Goal: Task Accomplishment & Management: Use online tool/utility

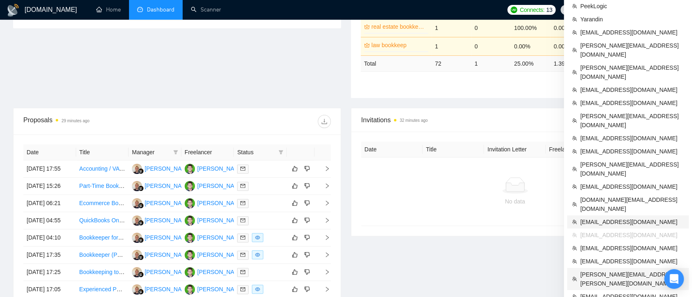
scroll to position [273, 0]
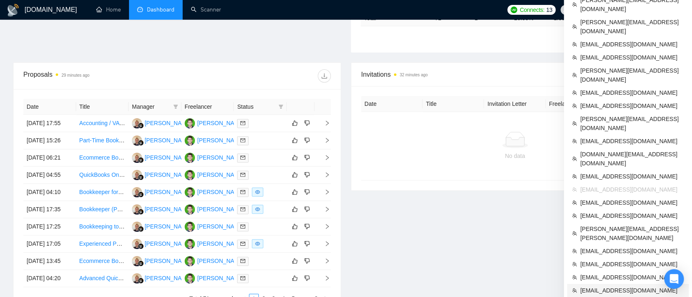
click at [508, 285] on span "[EMAIL_ADDRESS][DOMAIN_NAME]" at bounding box center [632, 289] width 104 height 9
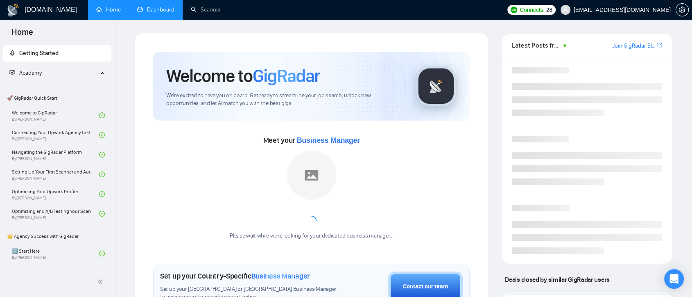
click at [166, 13] on link "Dashboard" at bounding box center [155, 9] width 37 height 7
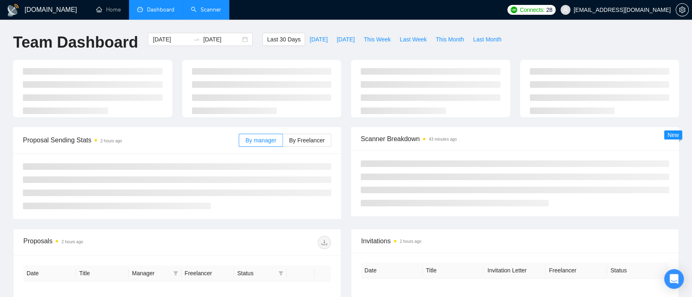
click at [208, 8] on link "Scanner" at bounding box center [206, 9] width 30 height 7
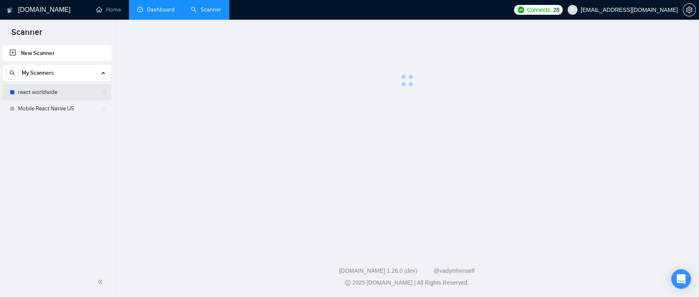
click at [65, 93] on link "react worldwide" at bounding box center [57, 92] width 78 height 16
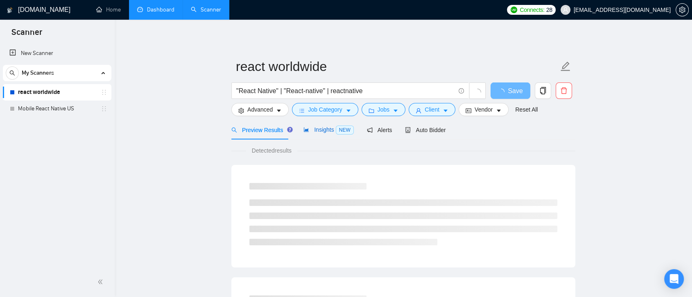
click at [329, 128] on span "Insights NEW" at bounding box center [328, 129] width 50 height 7
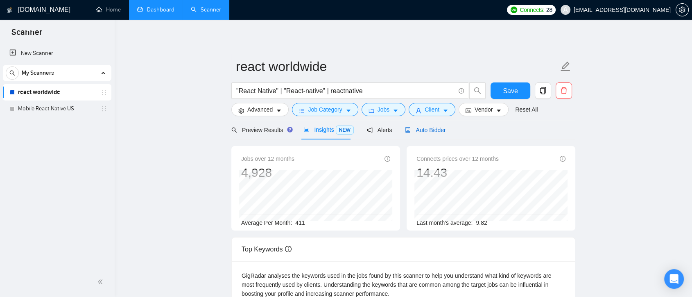
click at [410, 134] on div "Auto Bidder" at bounding box center [425, 129] width 41 height 9
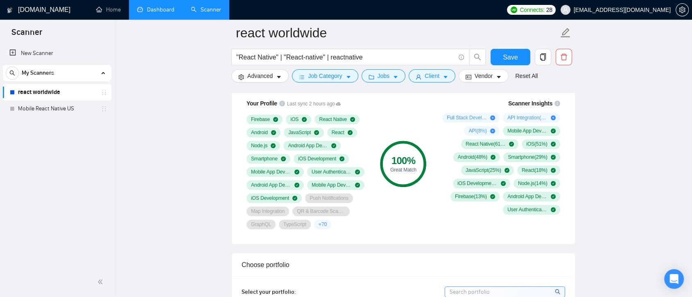
scroll to position [546, 0]
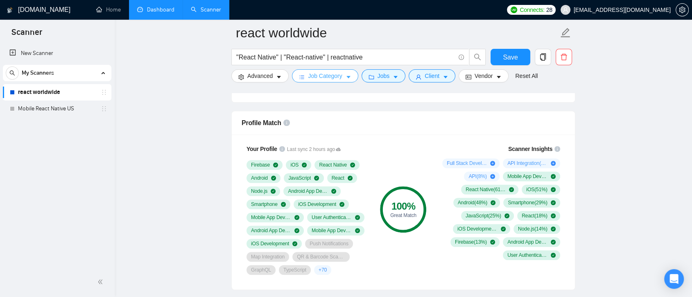
click at [303, 80] on icon "bars" at bounding box center [302, 77] width 6 height 6
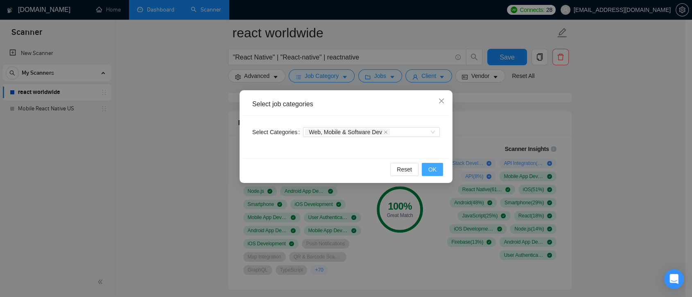
click at [433, 170] on span "OK" at bounding box center [432, 169] width 8 height 9
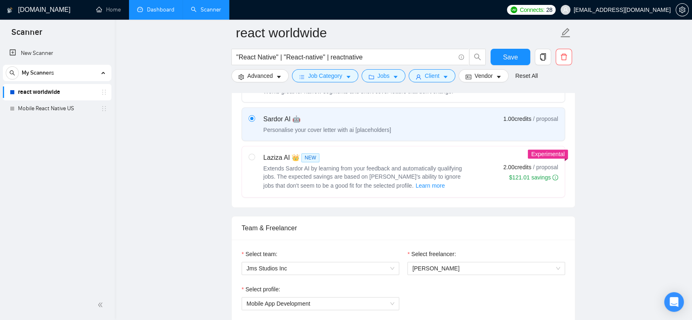
scroll to position [0, 0]
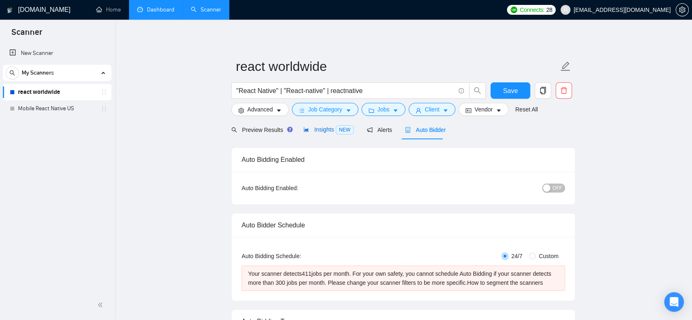
click at [317, 126] on span "Insights NEW" at bounding box center [328, 129] width 50 height 7
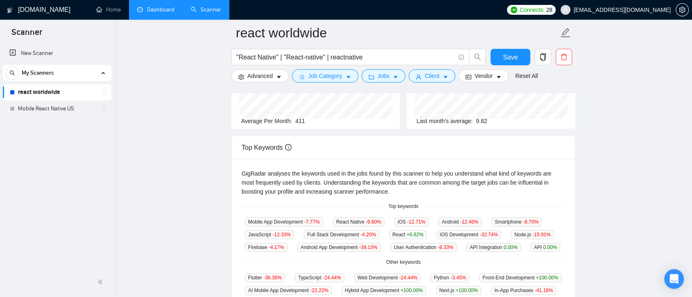
scroll to position [154, 0]
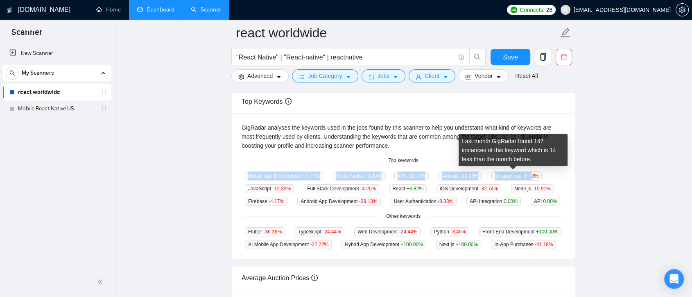
drag, startPoint x: 248, startPoint y: 175, endPoint x: 365, endPoint y: 188, distance: 118.3
click at [508, 176] on div "Mobile App Development -7.77 % React Native -9.80 % iOS -12.71 % Android -12.46…" at bounding box center [404, 188] width 324 height 35
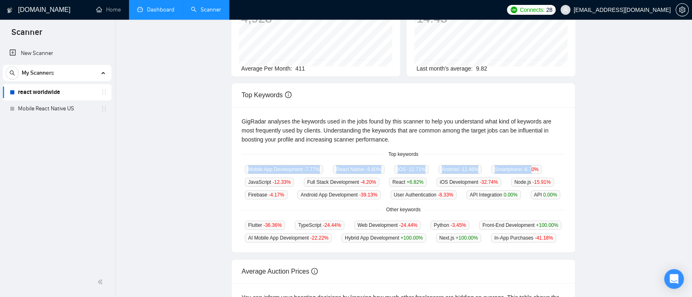
scroll to position [0, 0]
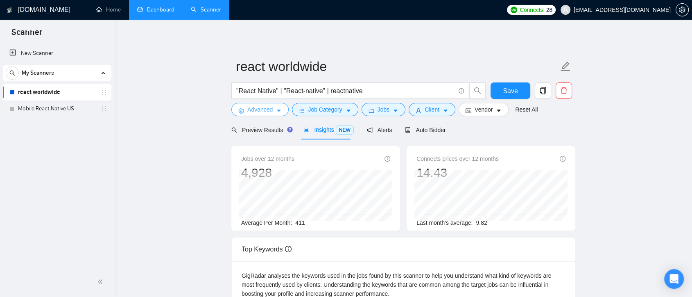
click at [262, 113] on span "Advanced" at bounding box center [259, 109] width 25 height 9
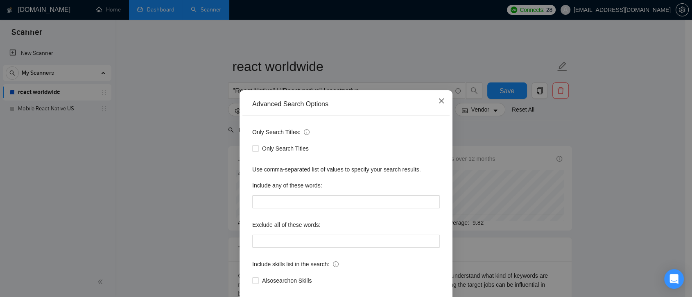
click at [438, 104] on icon "close" at bounding box center [441, 100] width 7 height 7
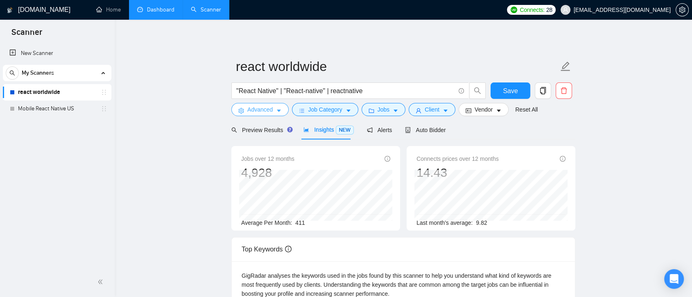
click at [262, 108] on span "Advanced" at bounding box center [259, 109] width 25 height 9
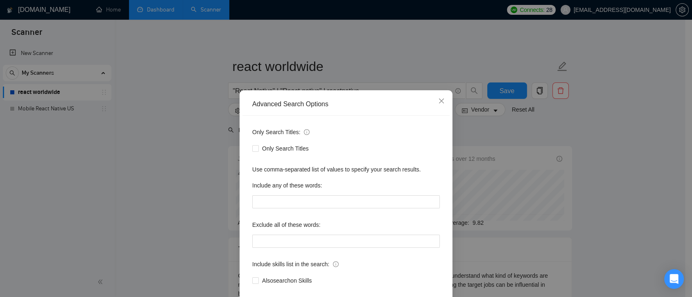
click at [428, 57] on div "Advanced Search Options Only Search Titles: Only Search Titles Use comma-separa…" at bounding box center [346, 148] width 692 height 297
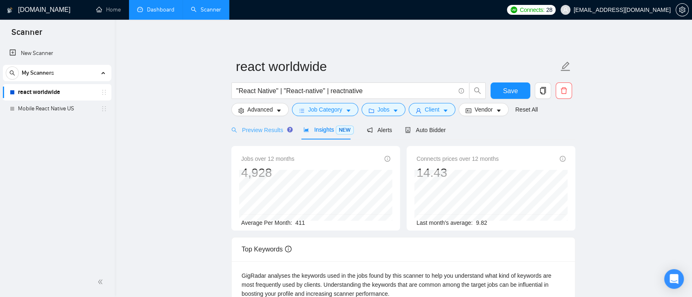
click at [267, 134] on div "Preview Results" at bounding box center [260, 129] width 59 height 19
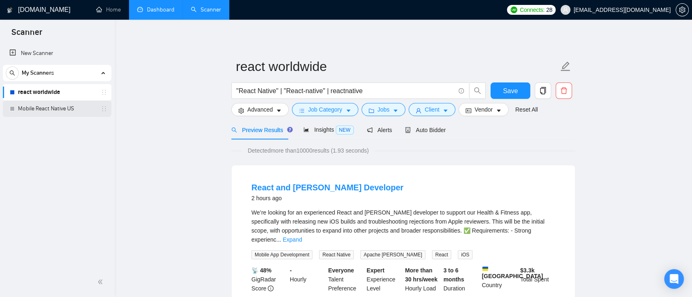
click at [67, 108] on link "Mobile React Native US" at bounding box center [57, 108] width 78 height 16
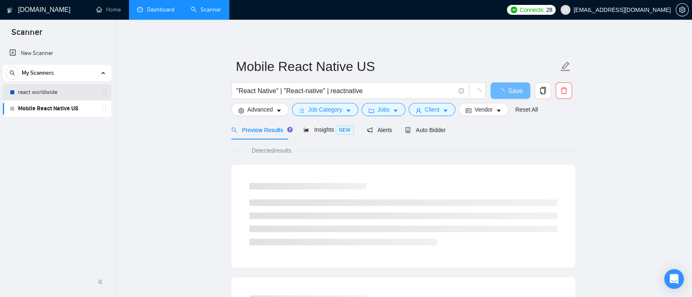
click at [77, 96] on link "react worldwide" at bounding box center [57, 92] width 78 height 16
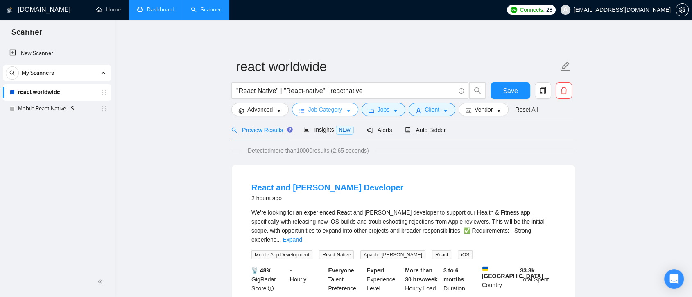
click at [341, 113] on button "Job Category" at bounding box center [325, 109] width 66 height 13
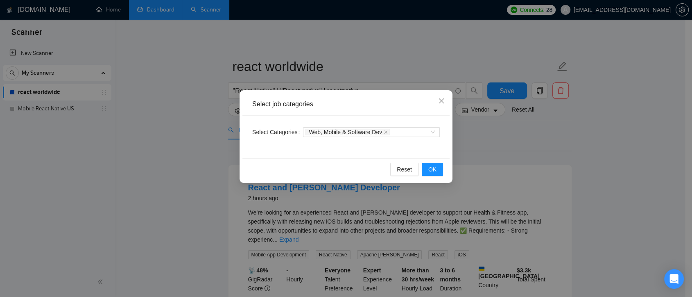
click at [499, 135] on div "Select job categories Select Categories Web, Mobile & Software Dev Reset OK" at bounding box center [346, 148] width 692 height 297
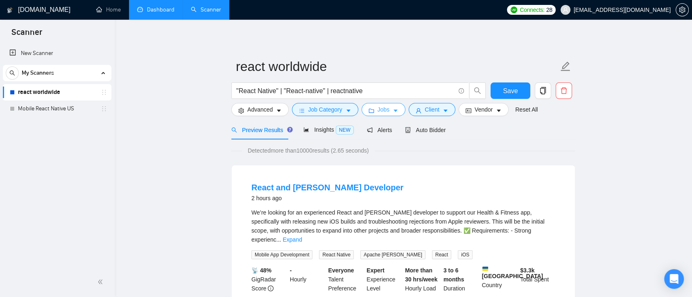
click at [394, 110] on icon "caret-down" at bounding box center [396, 111] width 4 height 2
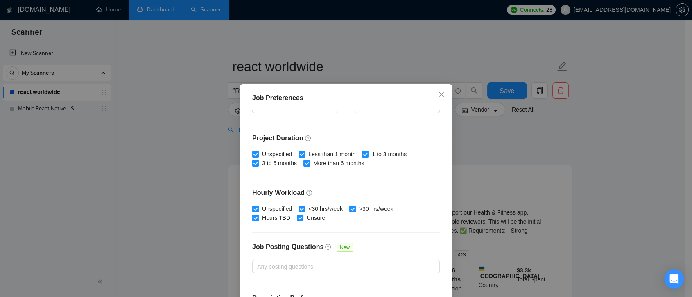
scroll to position [254, 0]
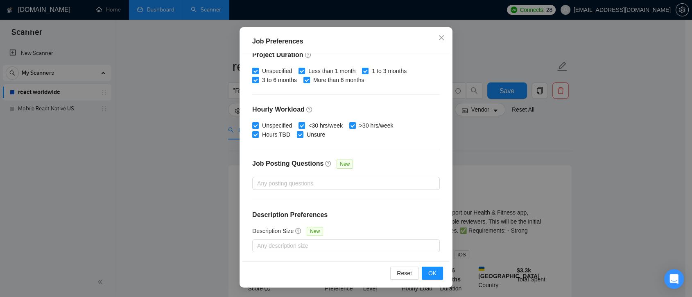
click at [504, 142] on div "Job Preferences Budget Project Type All Fixed Price Hourly Rate Fixed Price Bud…" at bounding box center [346, 148] width 692 height 297
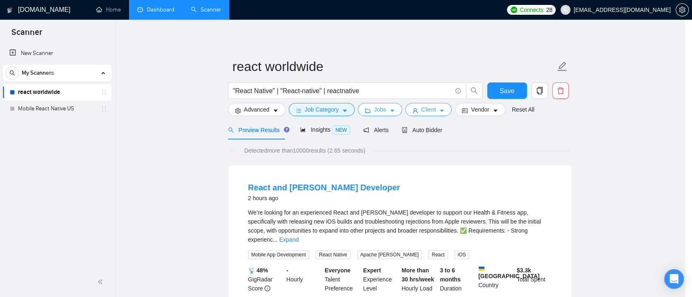
scroll to position [0, 0]
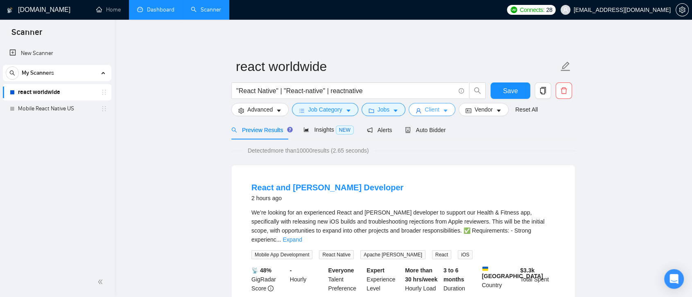
click at [431, 113] on span "Client" at bounding box center [432, 109] width 15 height 9
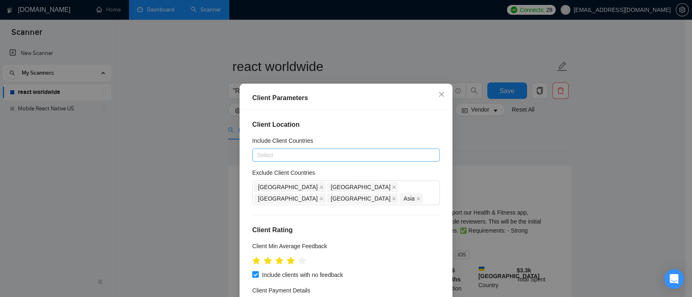
click at [320, 154] on div at bounding box center [341, 155] width 175 height 10
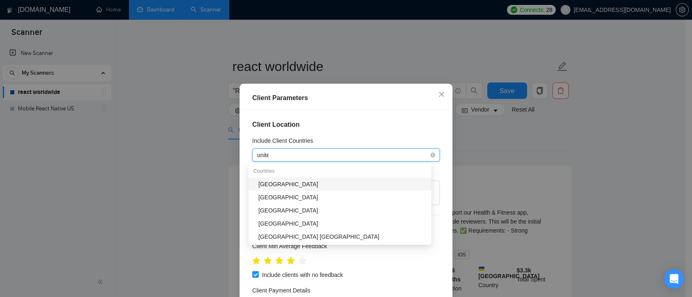
type input "united"
click at [312, 183] on div "[GEOGRAPHIC_DATA]" at bounding box center [342, 183] width 168 height 9
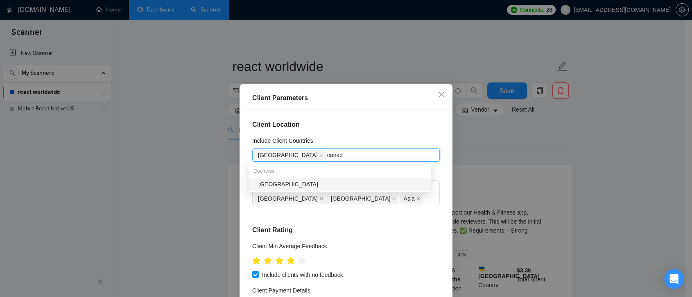
type input "[GEOGRAPHIC_DATA]"
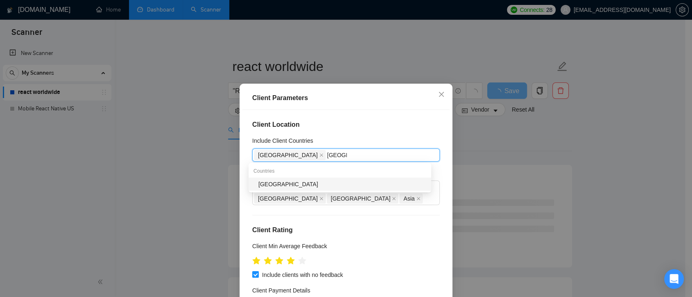
click at [312, 183] on div "[GEOGRAPHIC_DATA]" at bounding box center [342, 183] width 168 height 9
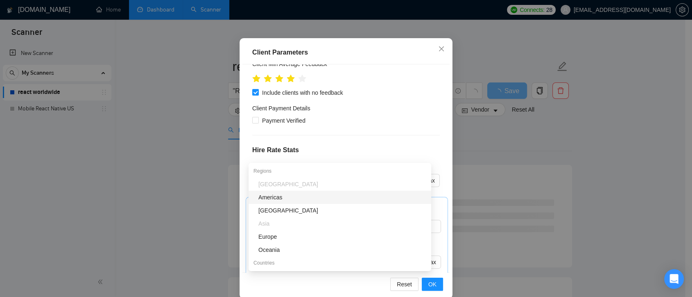
scroll to position [91, 0]
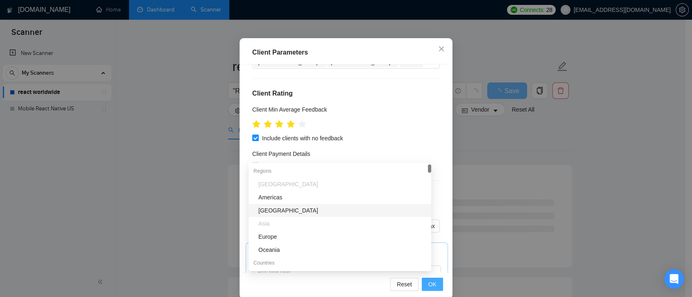
click at [435, 285] on button "OK" at bounding box center [432, 283] width 21 height 13
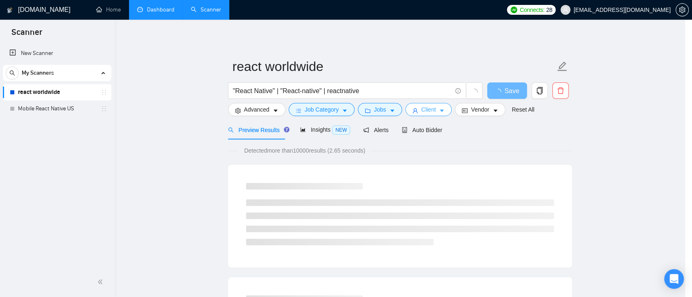
scroll to position [0, 0]
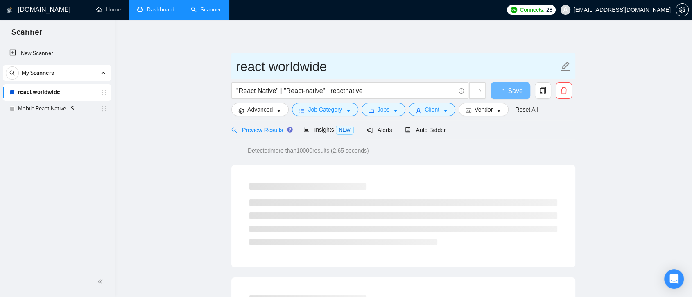
drag, startPoint x: 334, startPoint y: 67, endPoint x: 273, endPoint y: 67, distance: 61.0
click at [273, 67] on input "react worldwide" at bounding box center [397, 66] width 323 height 20
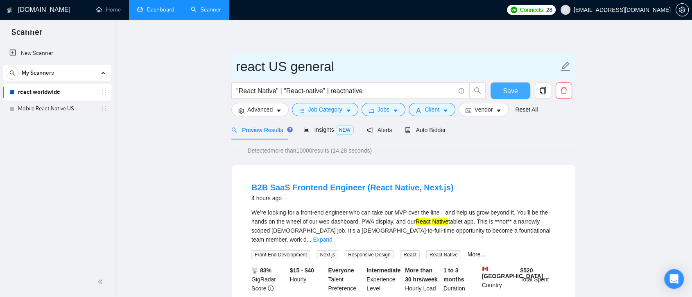
type input "react US general"
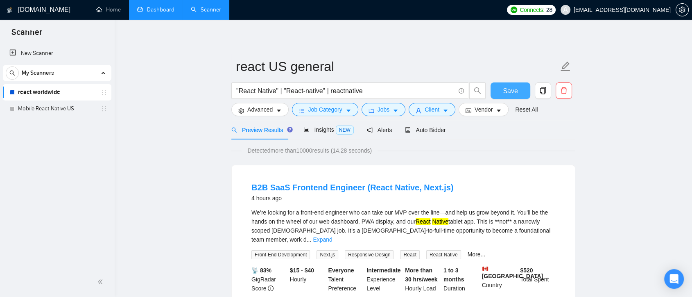
click at [507, 91] on span "Save" at bounding box center [510, 91] width 15 height 10
click at [321, 131] on span "Insights NEW" at bounding box center [328, 129] width 50 height 7
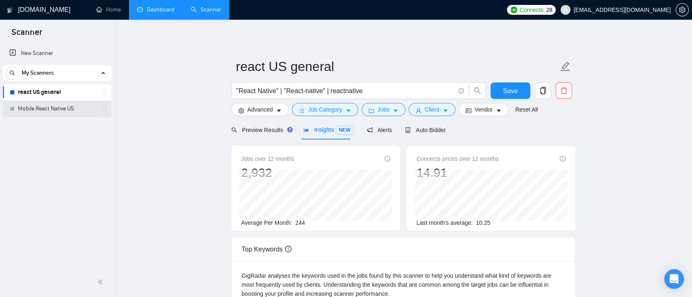
click at [68, 114] on link "Mobile React Native US" at bounding box center [57, 108] width 78 height 16
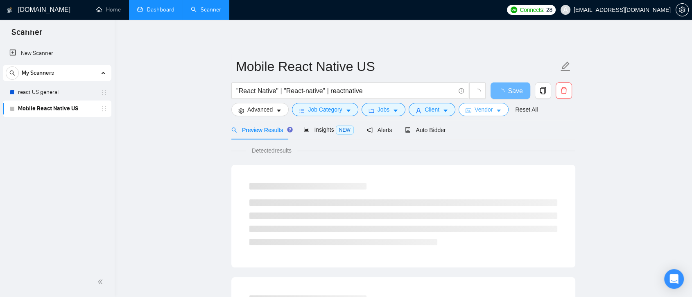
click at [478, 111] on span "Vendor" at bounding box center [484, 109] width 18 height 9
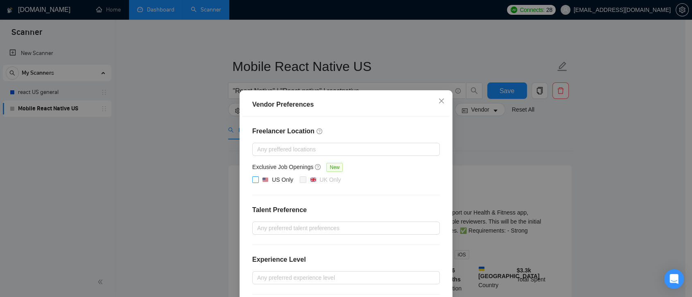
click at [252, 180] on input "US Only" at bounding box center [255, 179] width 6 height 6
checkbox input "true"
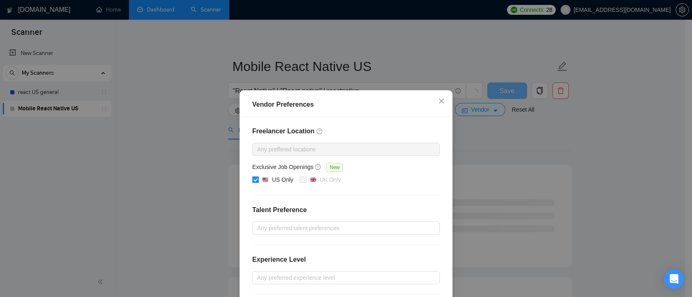
scroll to position [82, 0]
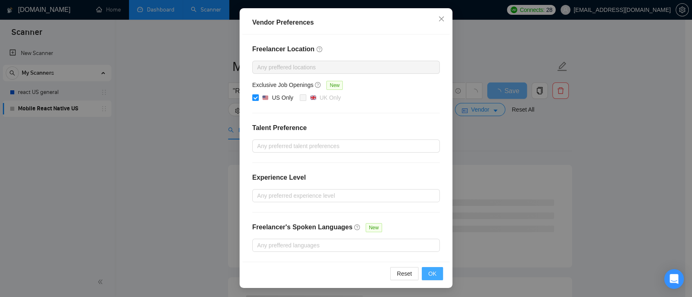
click at [428, 272] on span "OK" at bounding box center [432, 273] width 8 height 9
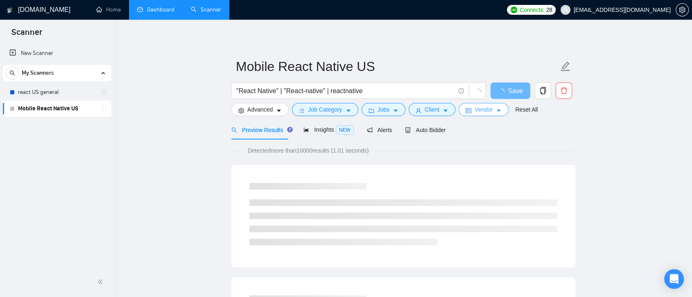
scroll to position [0, 0]
click at [318, 131] on span "Insights NEW" at bounding box center [328, 129] width 50 height 7
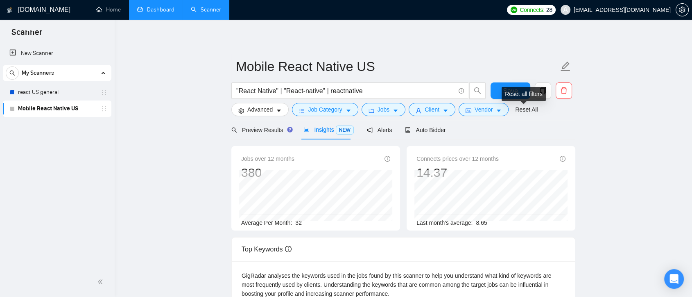
click at [508, 87] on div "Reset all filters" at bounding box center [524, 94] width 44 height 14
click at [500, 90] on button "Save" at bounding box center [511, 90] width 40 height 16
click at [266, 112] on span "Advanced" at bounding box center [259, 109] width 25 height 9
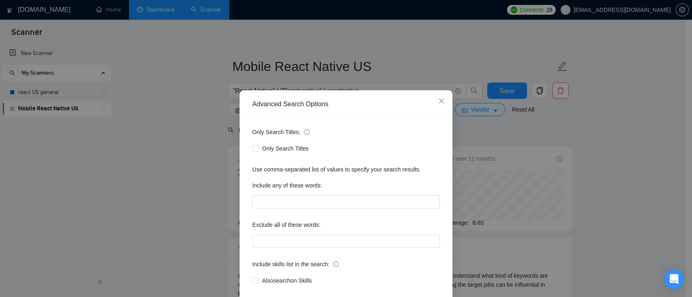
click at [508, 135] on div "Advanced Search Options Only Search Titles: Only Search Titles Use comma-separa…" at bounding box center [346, 148] width 692 height 297
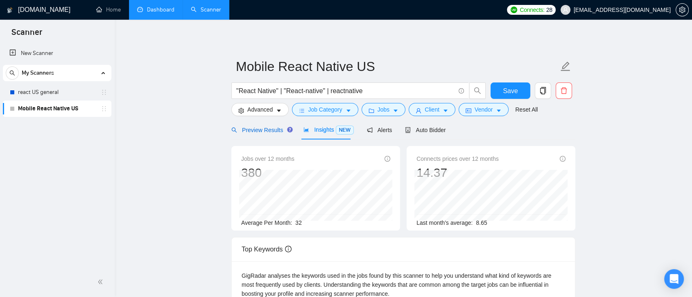
click at [242, 134] on div "Preview Results" at bounding box center [260, 129] width 59 height 9
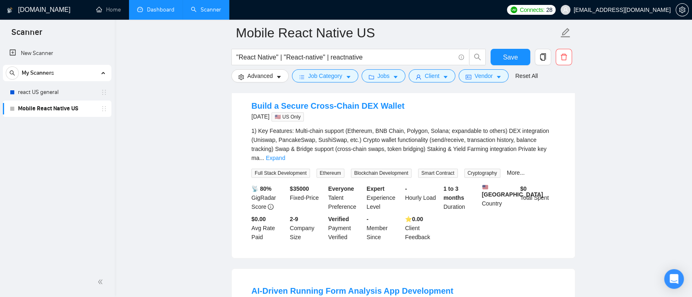
scroll to position [410, 0]
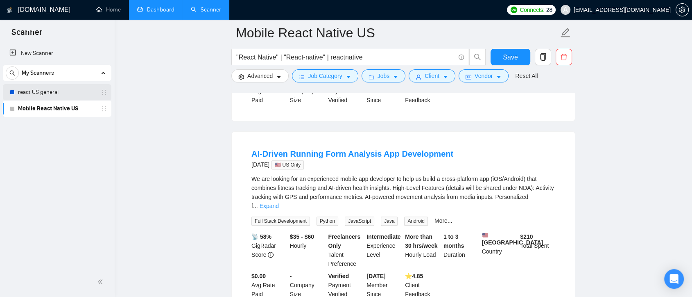
click at [78, 91] on link "react US general" at bounding box center [57, 92] width 78 height 16
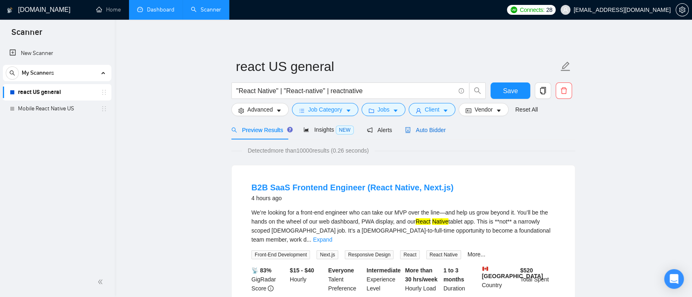
click at [421, 128] on span "Auto Bidder" at bounding box center [425, 130] width 41 height 7
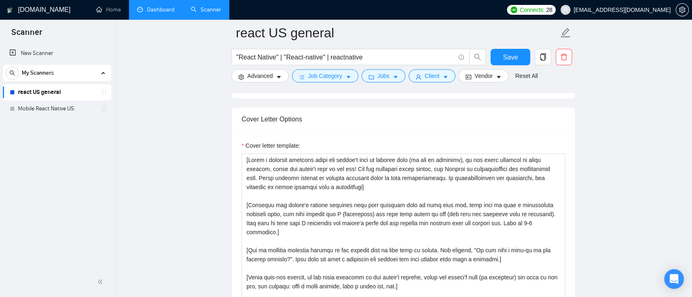
scroll to position [910, 0]
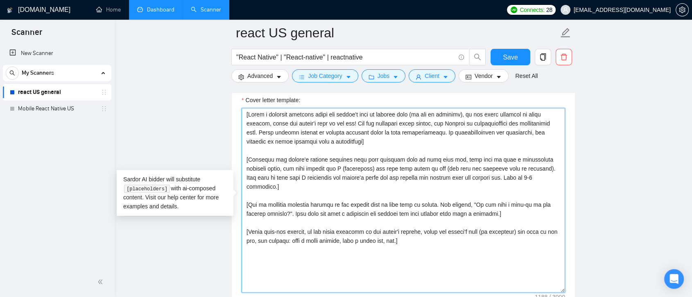
drag, startPoint x: 290, startPoint y: 148, endPoint x: 240, endPoint y: 107, distance: 64.9
click at [240, 107] on div "Cover letter template:" at bounding box center [403, 199] width 343 height 226
click at [430, 242] on textarea "Cover letter template:" at bounding box center [404, 200] width 324 height 184
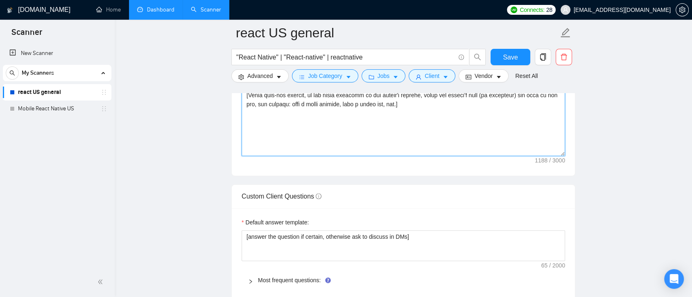
scroll to position [1183, 0]
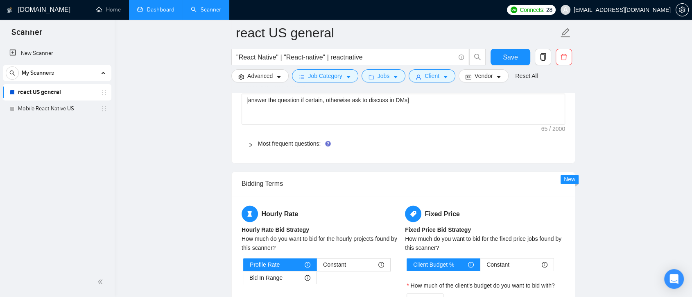
click at [282, 137] on div "Most frequent questions:" at bounding box center [404, 143] width 324 height 19
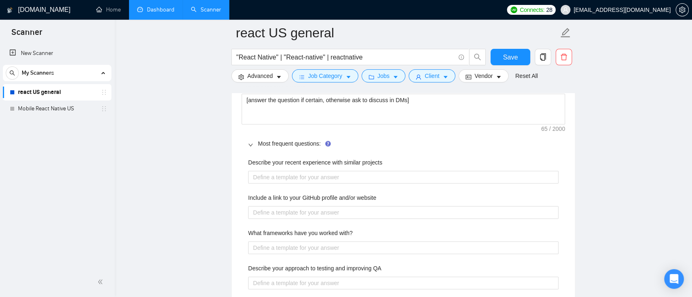
scroll to position [1137, 0]
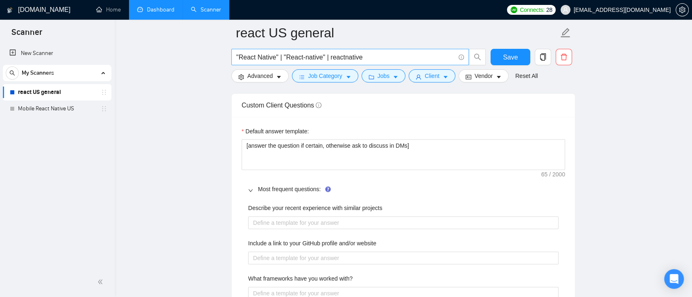
click at [82, 103] on link "Mobile React Native US" at bounding box center [57, 108] width 78 height 16
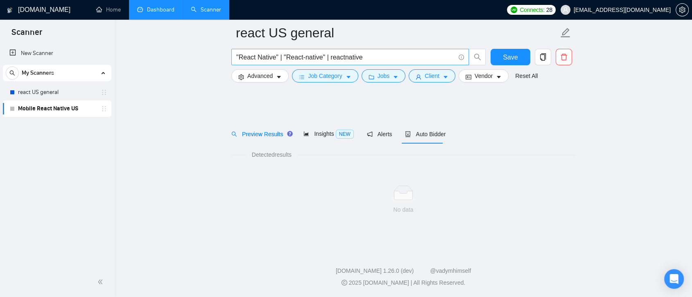
scroll to position [2, 0]
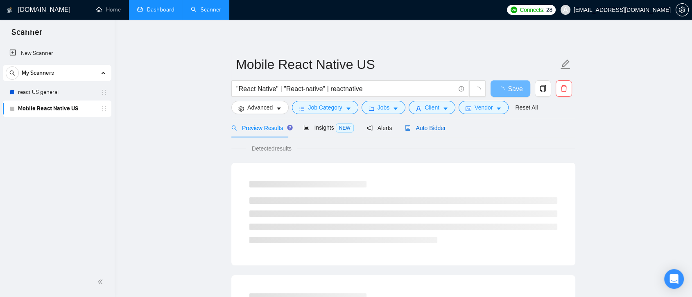
click at [426, 129] on span "Auto Bidder" at bounding box center [425, 127] width 41 height 7
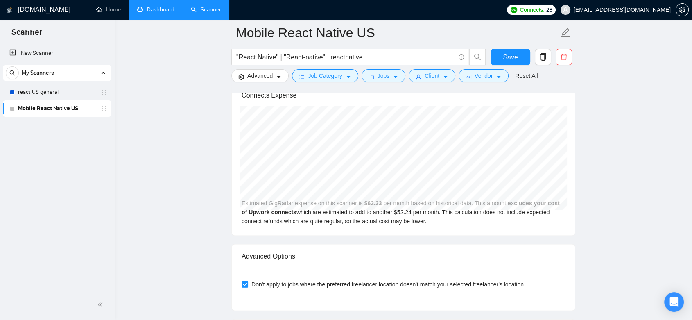
scroll to position [1868, 0]
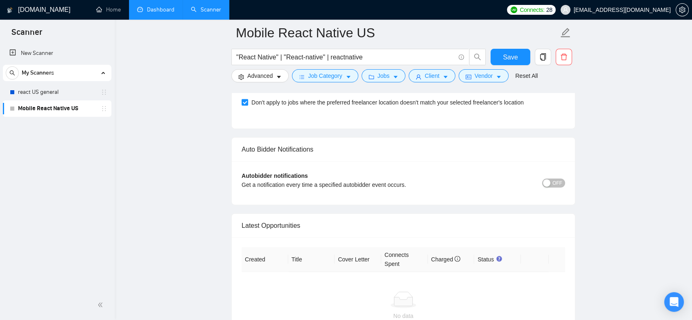
click at [508, 181] on span "OFF" at bounding box center [557, 183] width 10 height 9
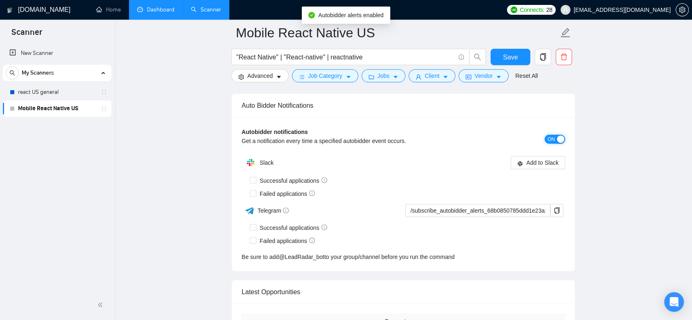
scroll to position [1921, 0]
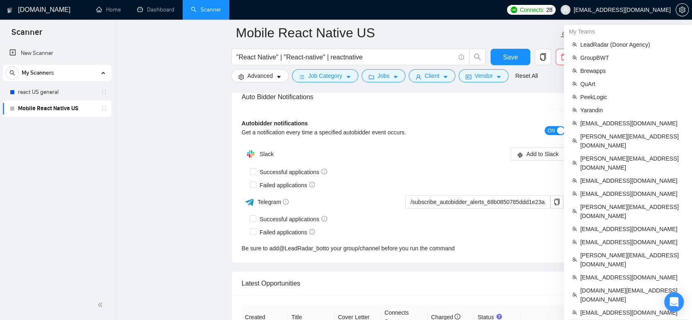
click at [508, 318] on span "[EMAIL_ADDRESS][DOMAIN_NAME]" at bounding box center [632, 325] width 104 height 9
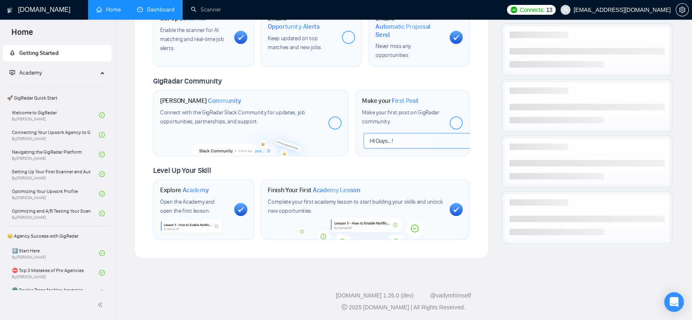
click at [157, 13] on link "Dashboard" at bounding box center [155, 9] width 37 height 7
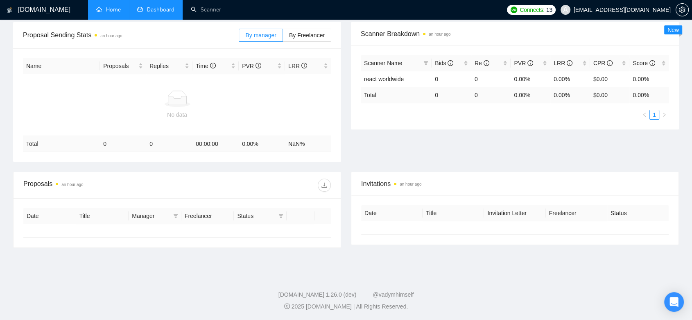
type input "[DATE]"
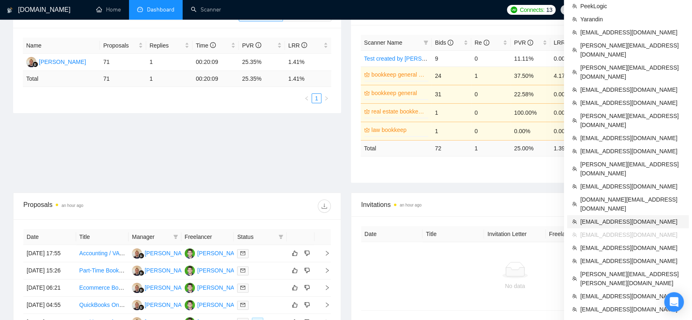
scroll to position [6, 0]
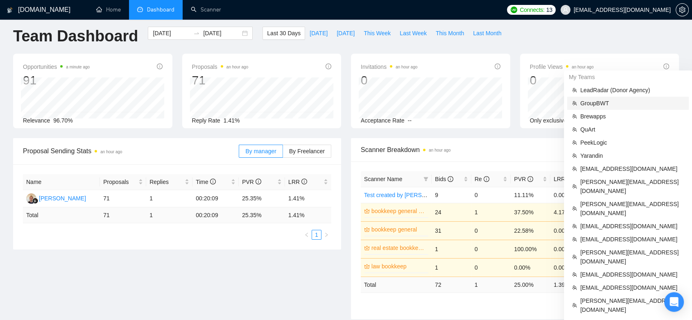
click at [508, 106] on span "GroupBWT" at bounding box center [632, 103] width 104 height 9
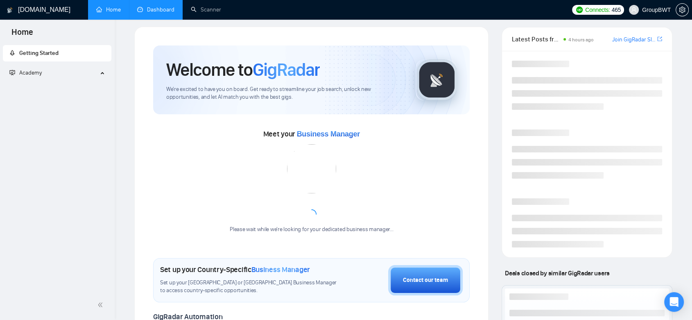
scroll to position [121, 0]
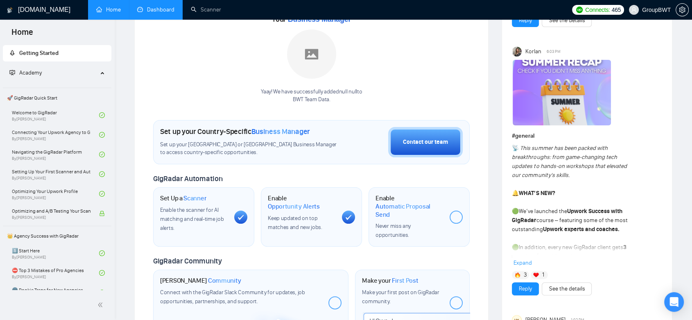
click at [168, 8] on link "Dashboard" at bounding box center [155, 9] width 37 height 7
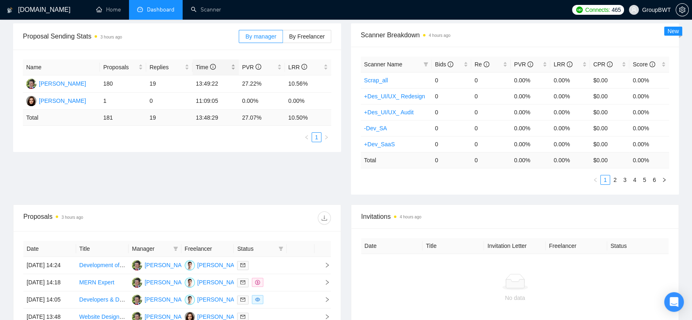
scroll to position [29, 0]
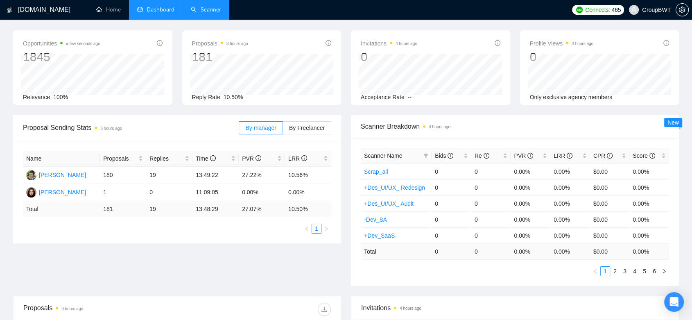
click at [201, 11] on link "Scanner" at bounding box center [206, 9] width 30 height 7
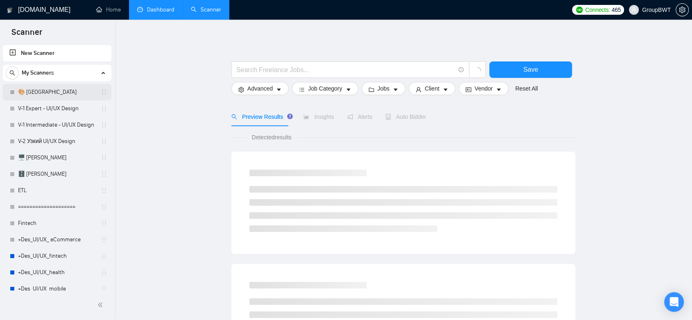
click at [31, 97] on link "🎨 [GEOGRAPHIC_DATA]" at bounding box center [57, 92] width 78 height 16
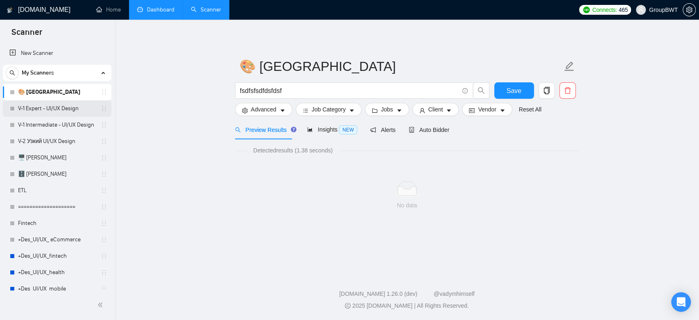
click at [69, 111] on link "V-1 Expert - UI/UX Design" at bounding box center [57, 108] width 78 height 16
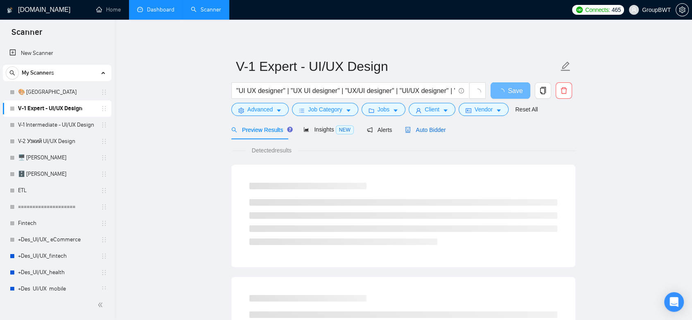
click at [421, 131] on span "Auto Bidder" at bounding box center [425, 130] width 41 height 7
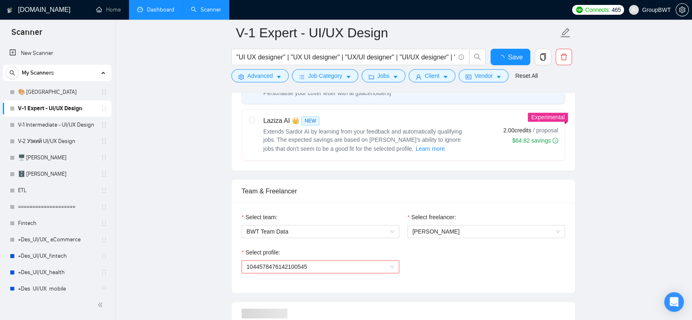
scroll to position [410, 0]
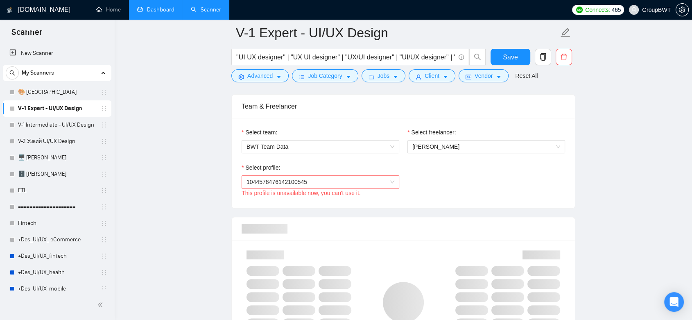
click at [387, 181] on span "1044578476142100545" at bounding box center [321, 182] width 148 height 12
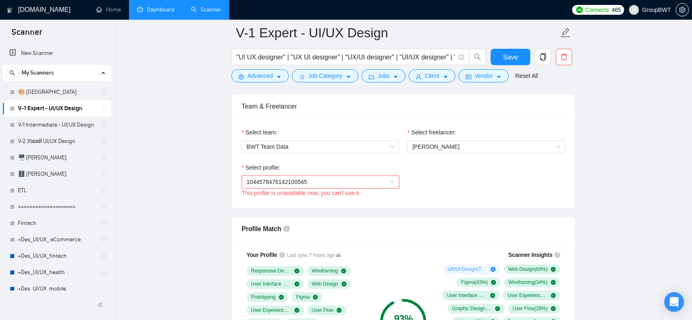
click at [137, 6] on link "Dashboard" at bounding box center [155, 9] width 37 height 7
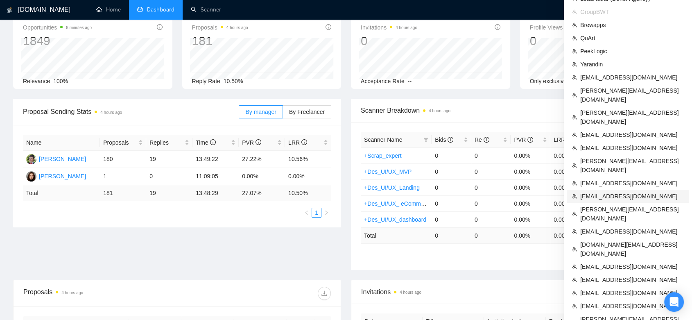
scroll to position [136, 0]
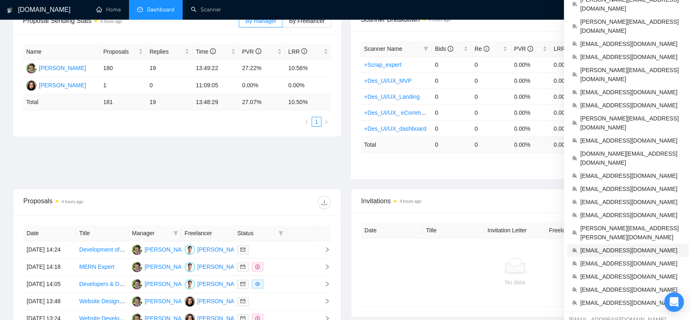
click at [508, 246] on span "[EMAIL_ADDRESS][DOMAIN_NAME]" at bounding box center [632, 250] width 104 height 9
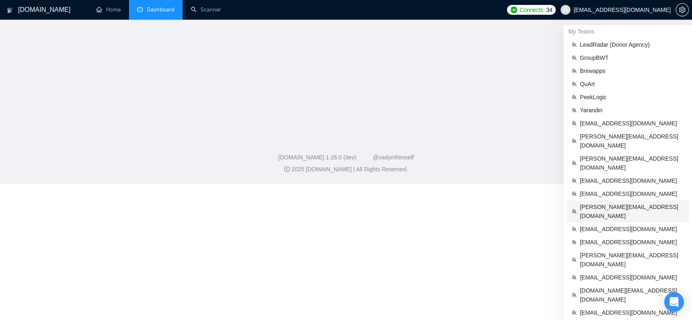
scroll to position [251, 0]
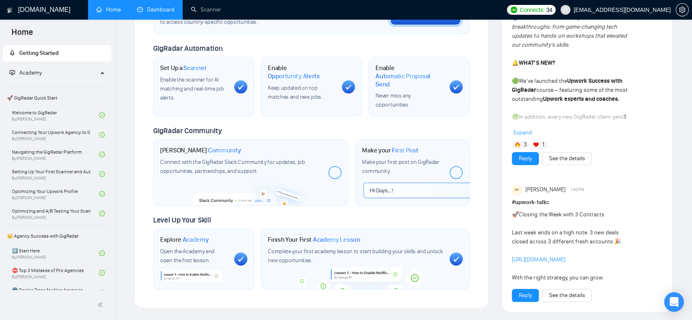
click at [156, 12] on link "Dashboard" at bounding box center [155, 9] width 37 height 7
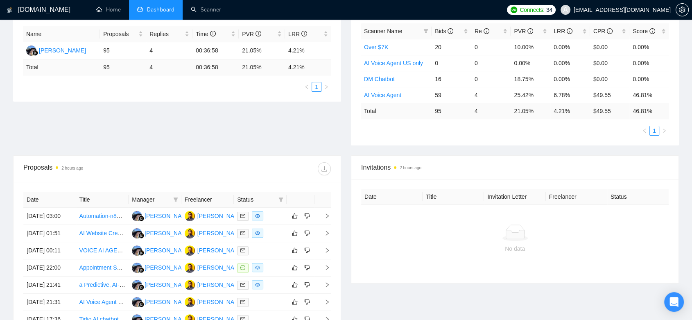
scroll to position [199, 0]
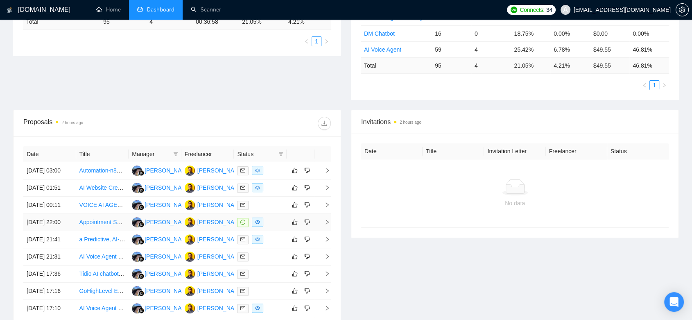
click at [230, 231] on td "[PERSON_NAME]" at bounding box center [207, 222] width 53 height 17
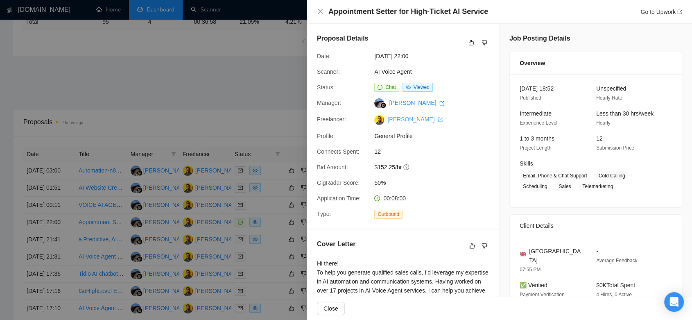
click at [438, 118] on icon "export" at bounding box center [440, 119] width 5 height 5
click at [229, 62] on div at bounding box center [346, 160] width 692 height 320
